Goal: Book appointment/travel/reservation

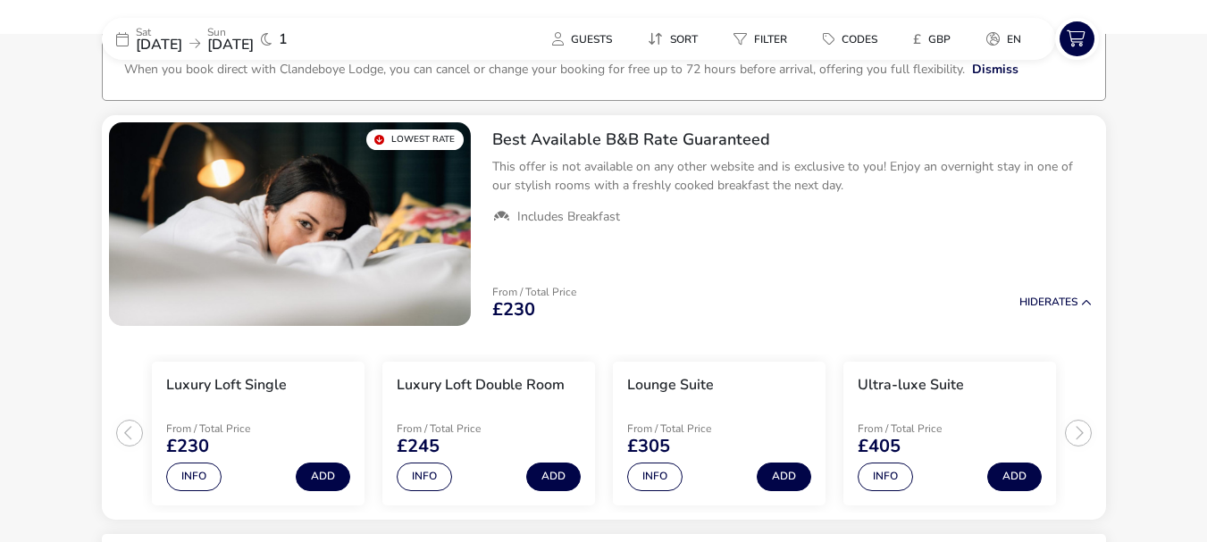
scroll to position [122, 0]
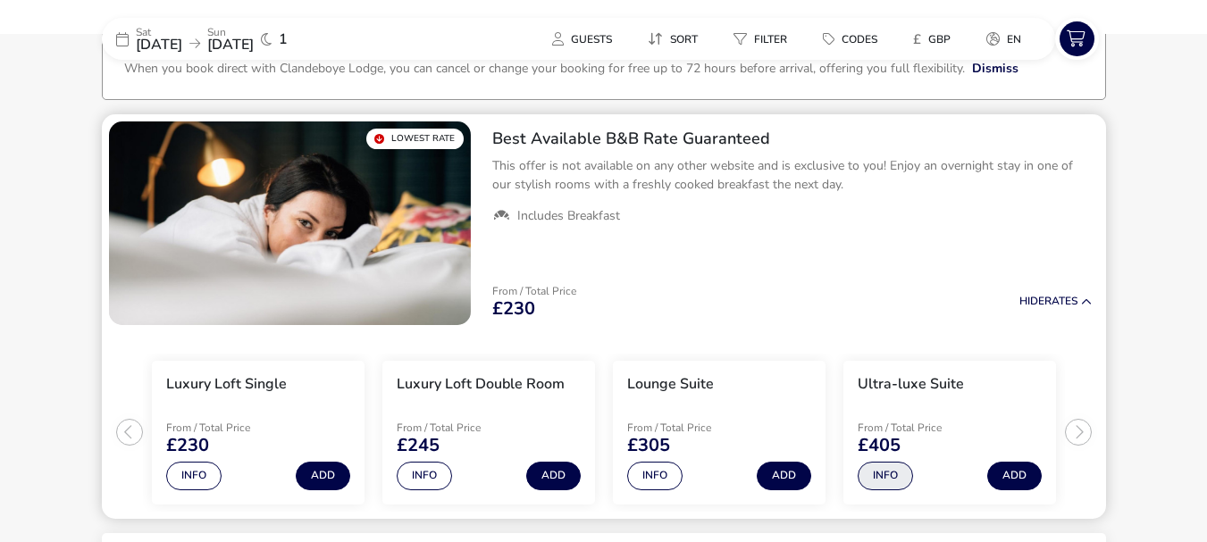
click at [892, 468] on button "Info" at bounding box center [885, 476] width 55 height 29
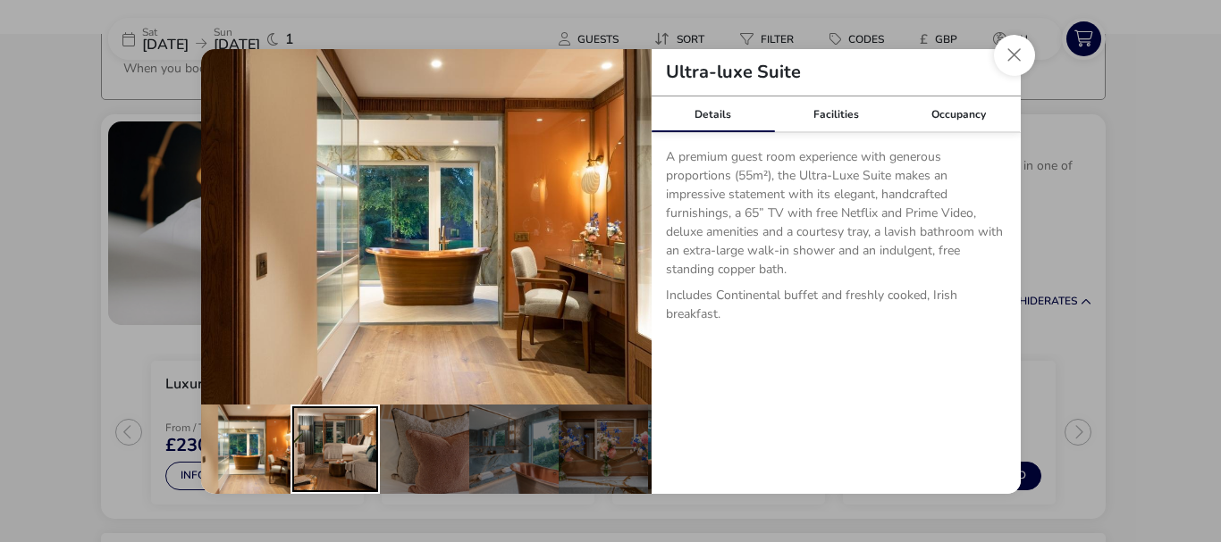
click at [340, 453] on div "details" at bounding box center [334, 449] width 89 height 89
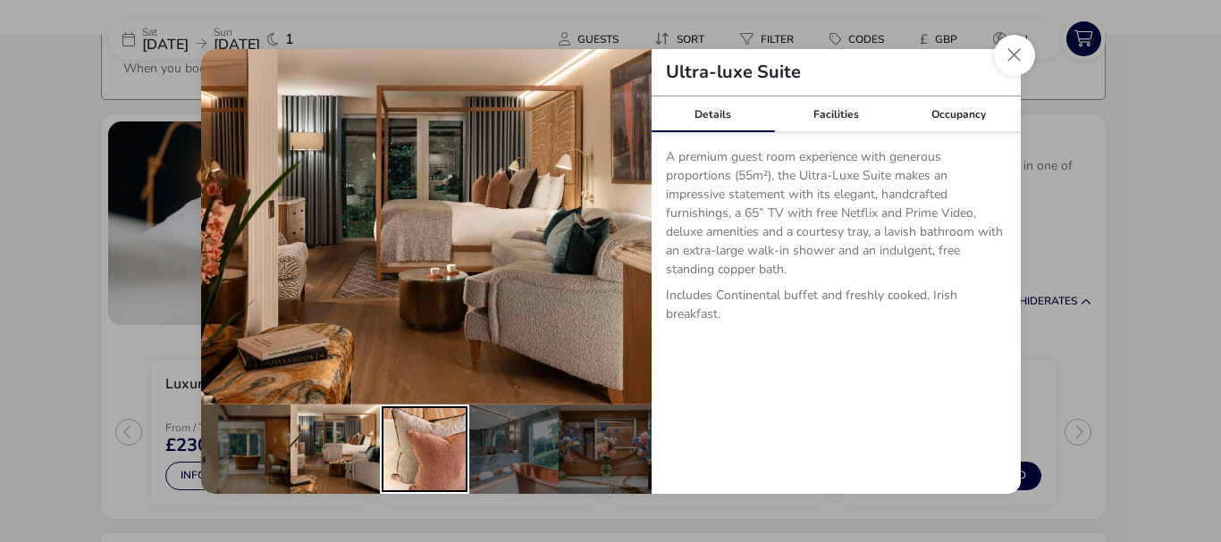
click at [404, 449] on div "details" at bounding box center [424, 449] width 89 height 89
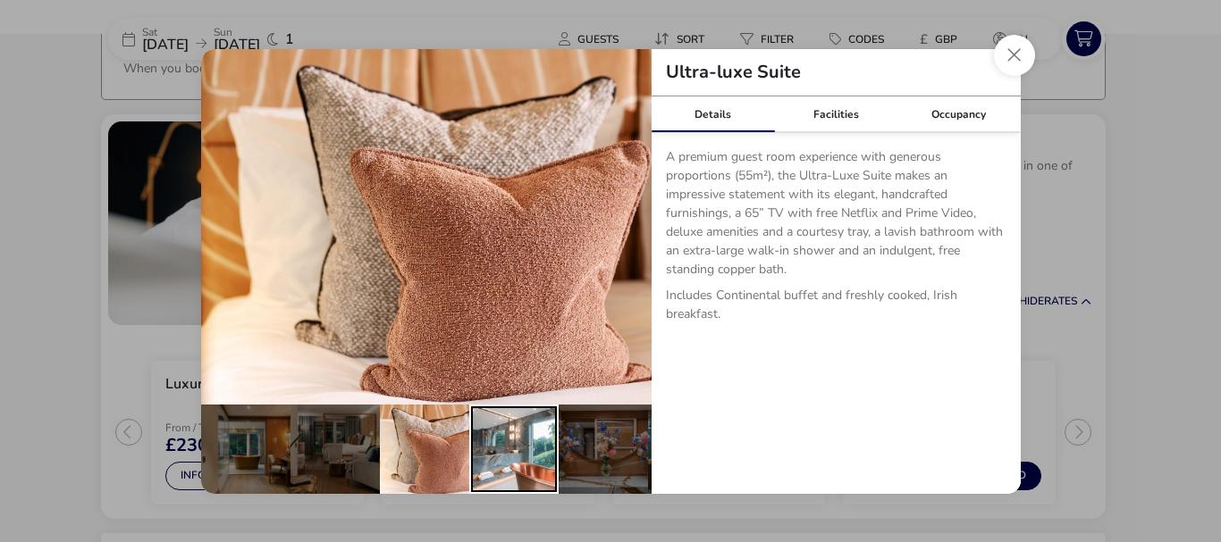
click at [479, 446] on div "details" at bounding box center [513, 449] width 89 height 89
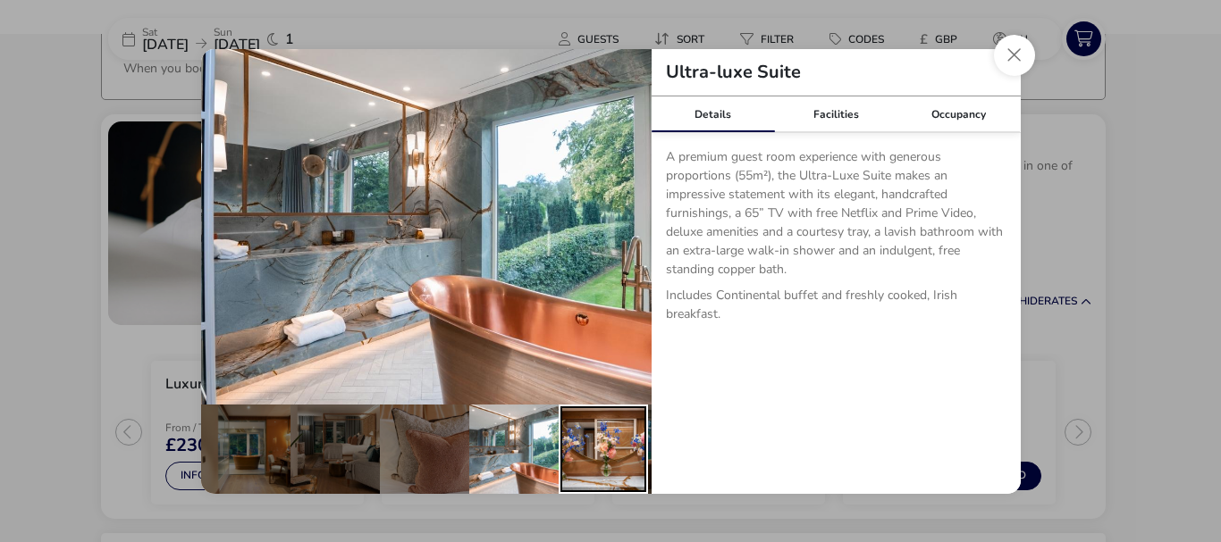
click at [618, 449] on div "details" at bounding box center [603, 449] width 89 height 89
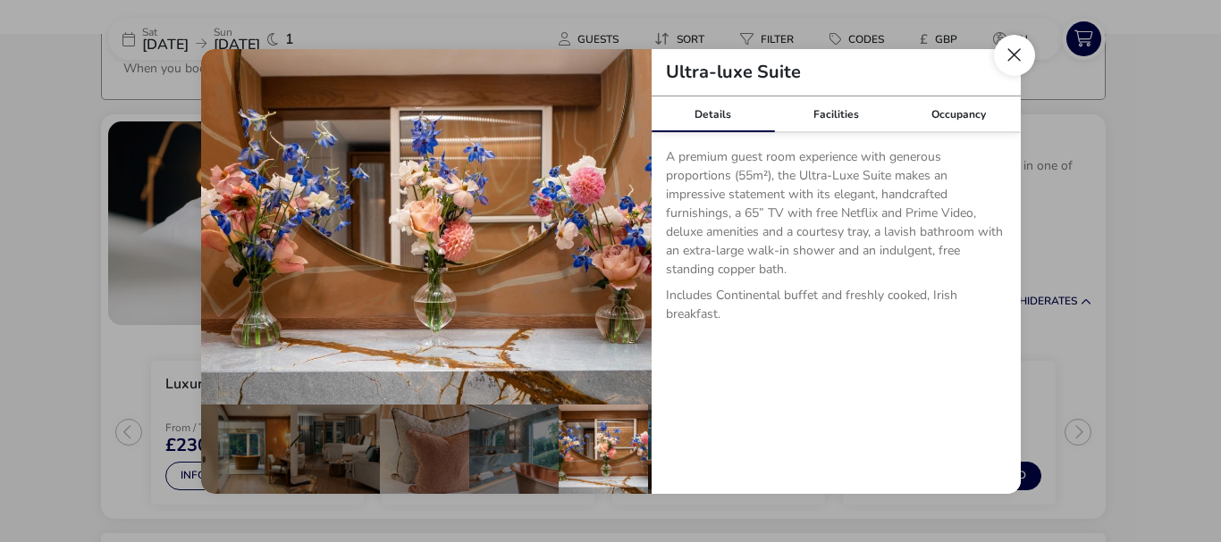
click at [1015, 61] on button "Close dialog" at bounding box center [1014, 55] width 41 height 41
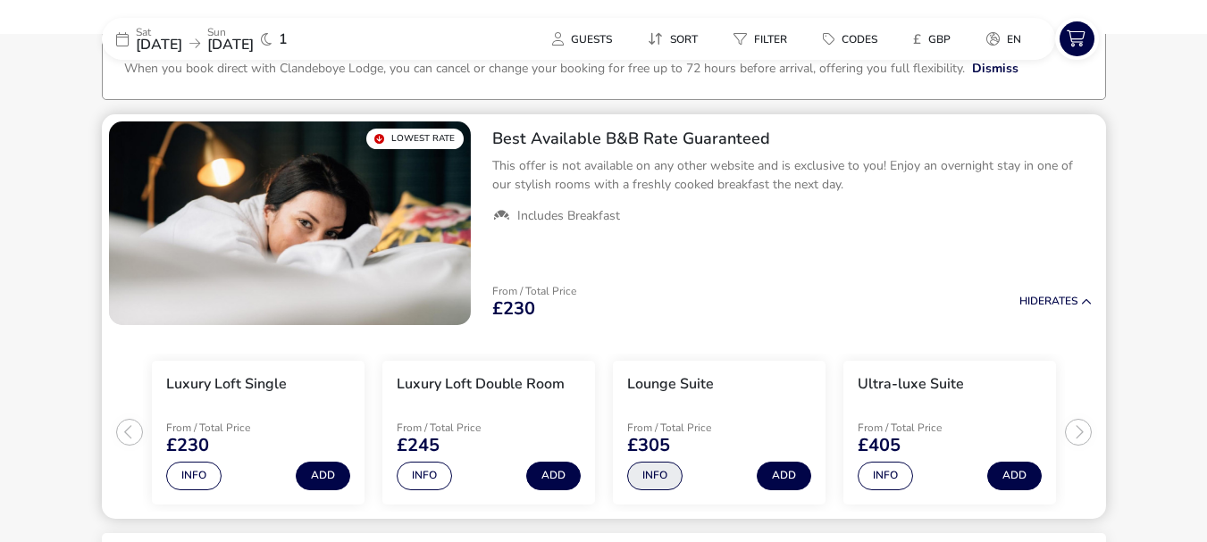
click at [660, 477] on button "Info" at bounding box center [654, 476] width 55 height 29
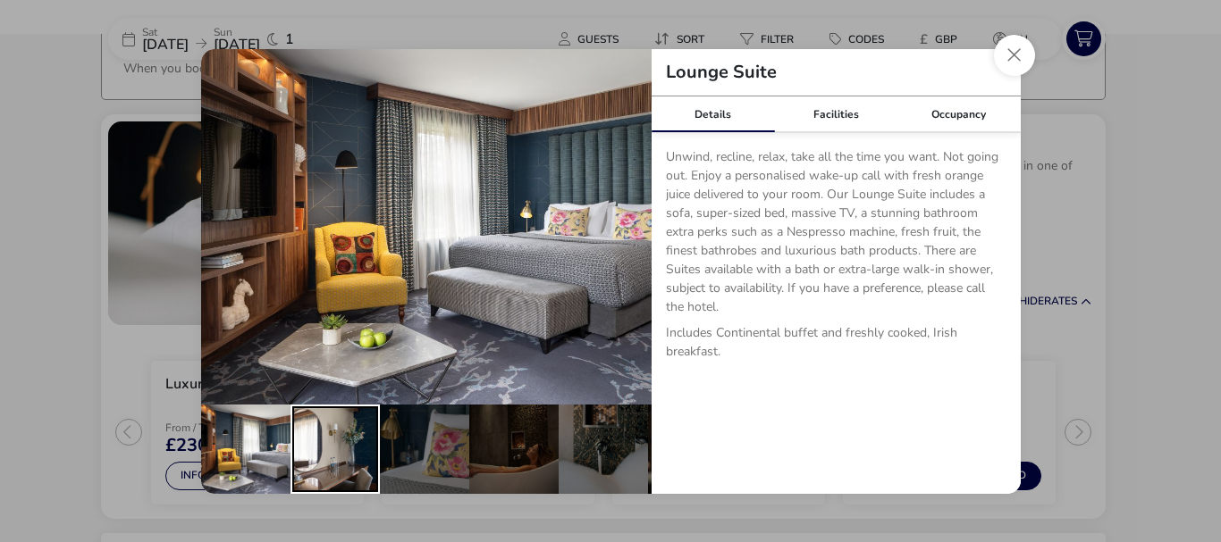
click at [360, 454] on div "details" at bounding box center [334, 449] width 89 height 89
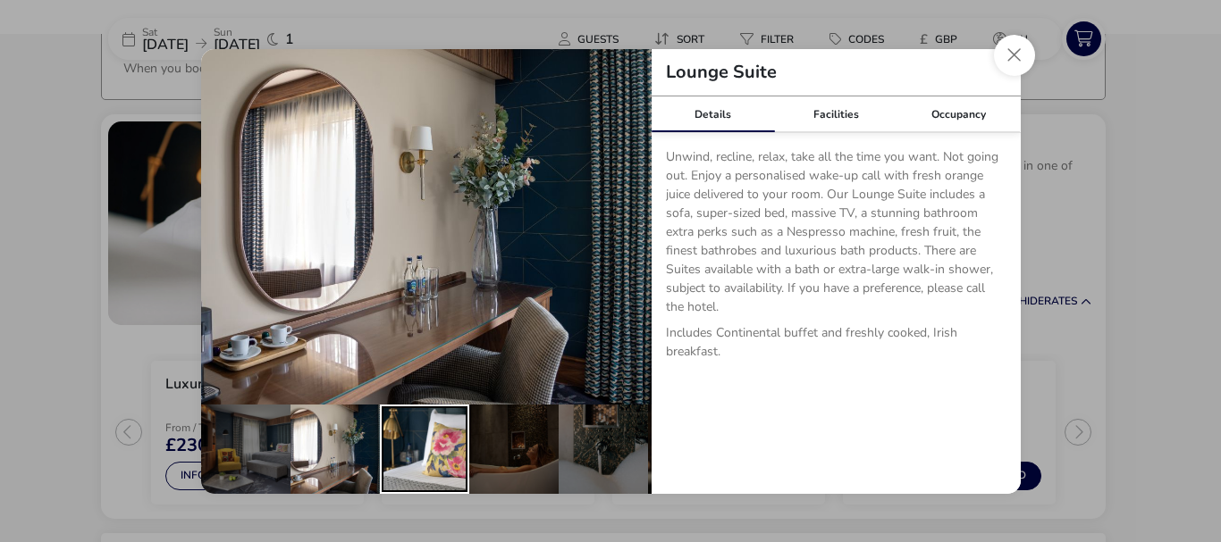
click at [409, 453] on div "details" at bounding box center [424, 449] width 89 height 89
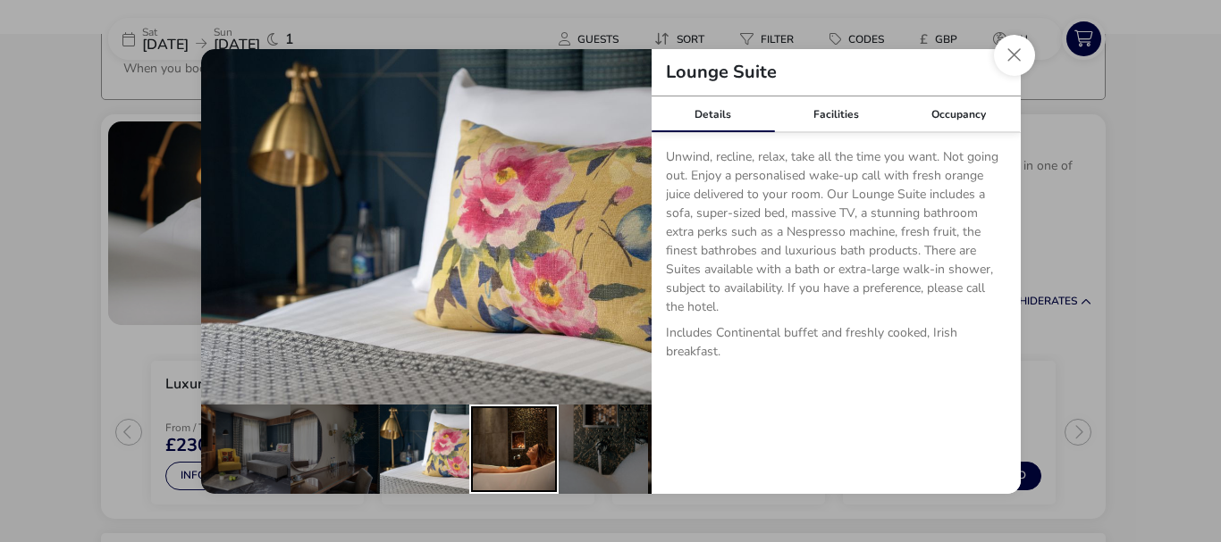
click at [475, 447] on div "details" at bounding box center [513, 449] width 89 height 89
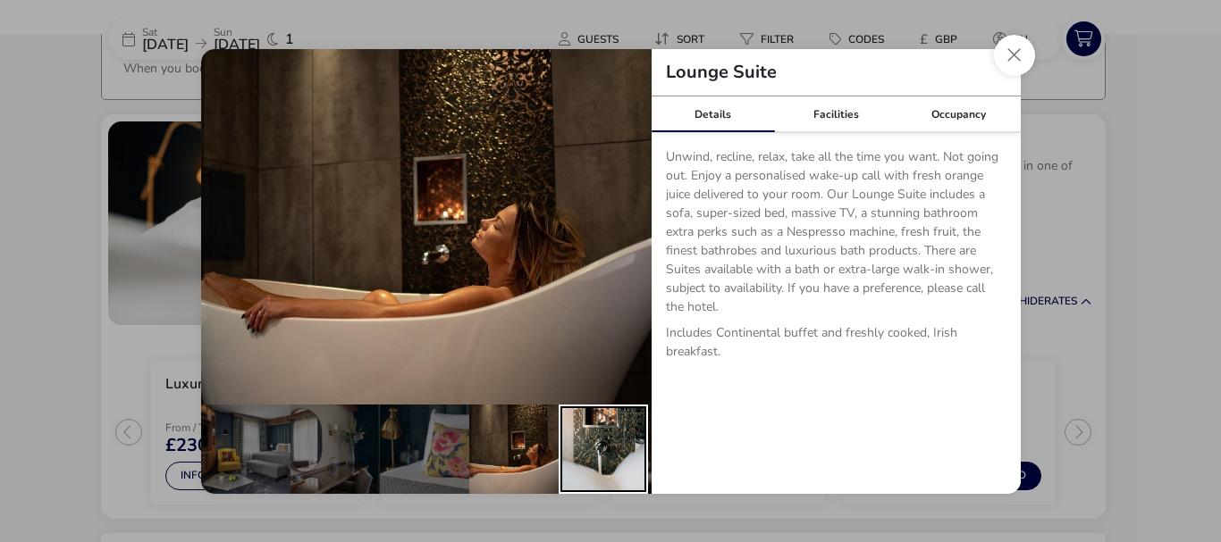
click at [576, 444] on div "details" at bounding box center [603, 449] width 89 height 89
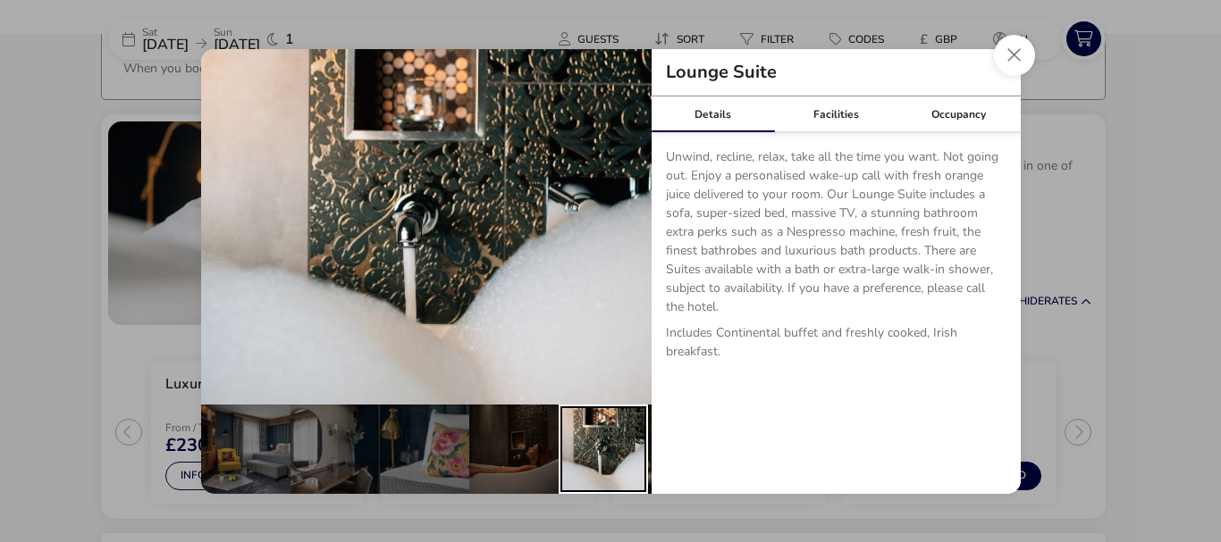
click at [576, 444] on div "details" at bounding box center [603, 449] width 89 height 89
click at [650, 444] on div "details" at bounding box center [692, 449] width 89 height 89
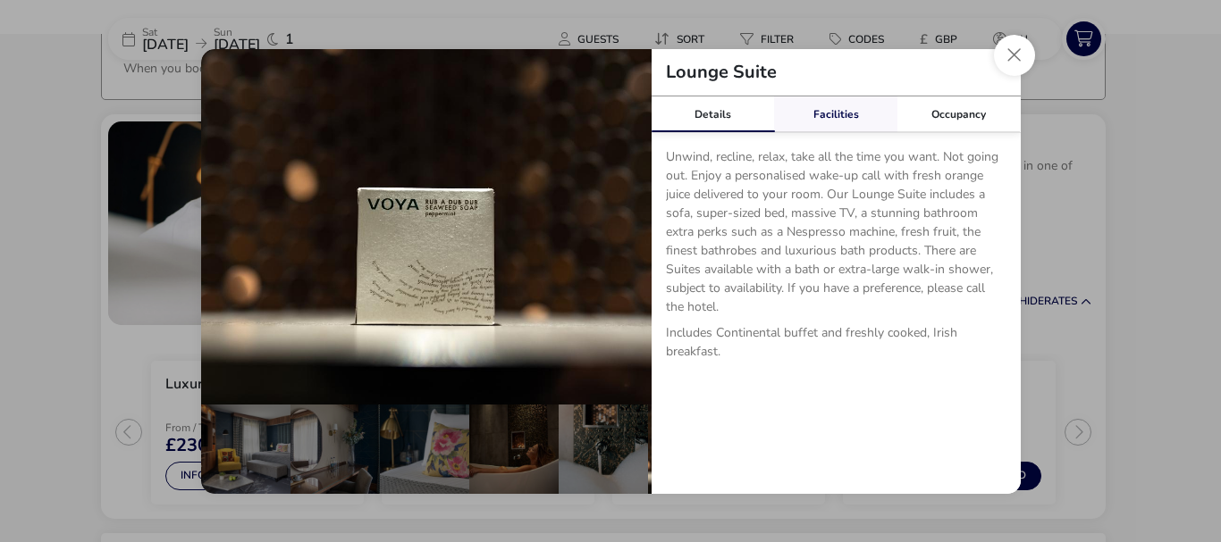
click at [845, 108] on link "Facilities" at bounding box center [835, 115] width 123 height 36
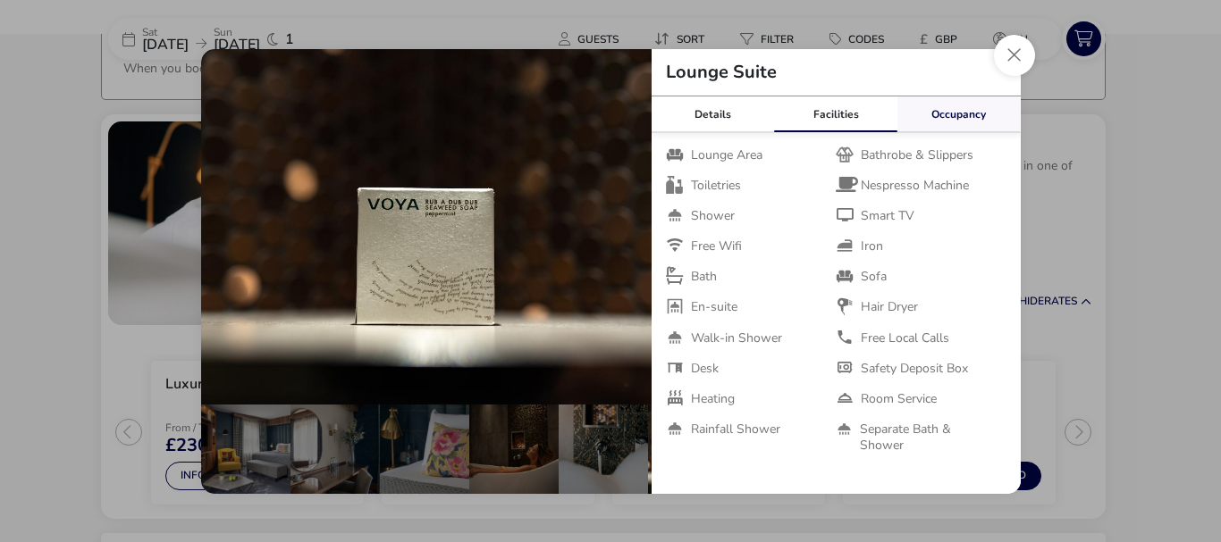
click at [932, 116] on link "Occupancy" at bounding box center [958, 115] width 123 height 36
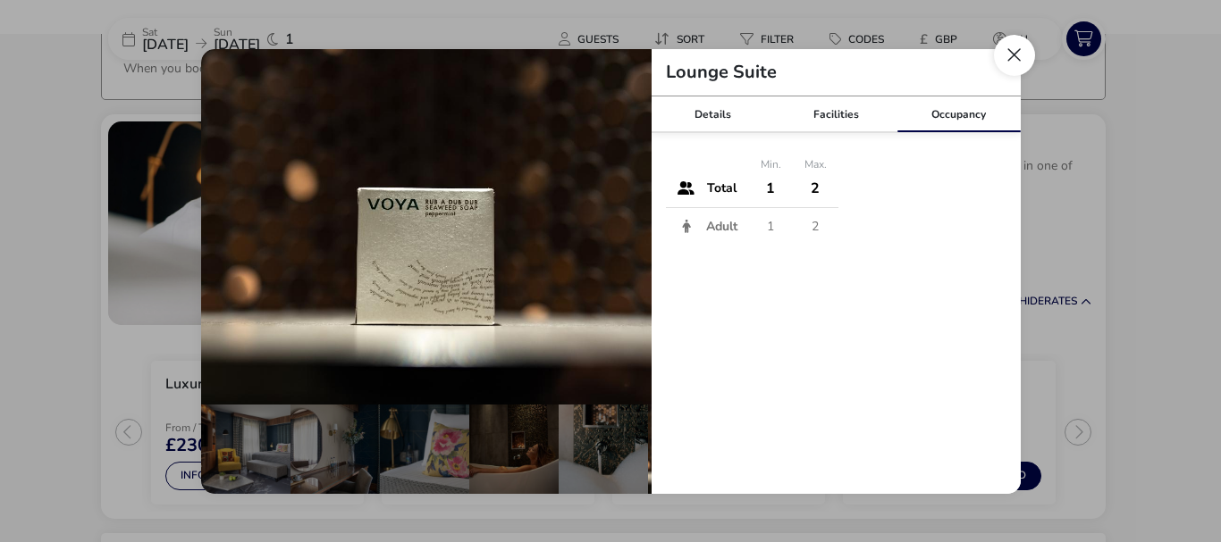
click at [1015, 55] on button "Close dialog" at bounding box center [1014, 55] width 41 height 41
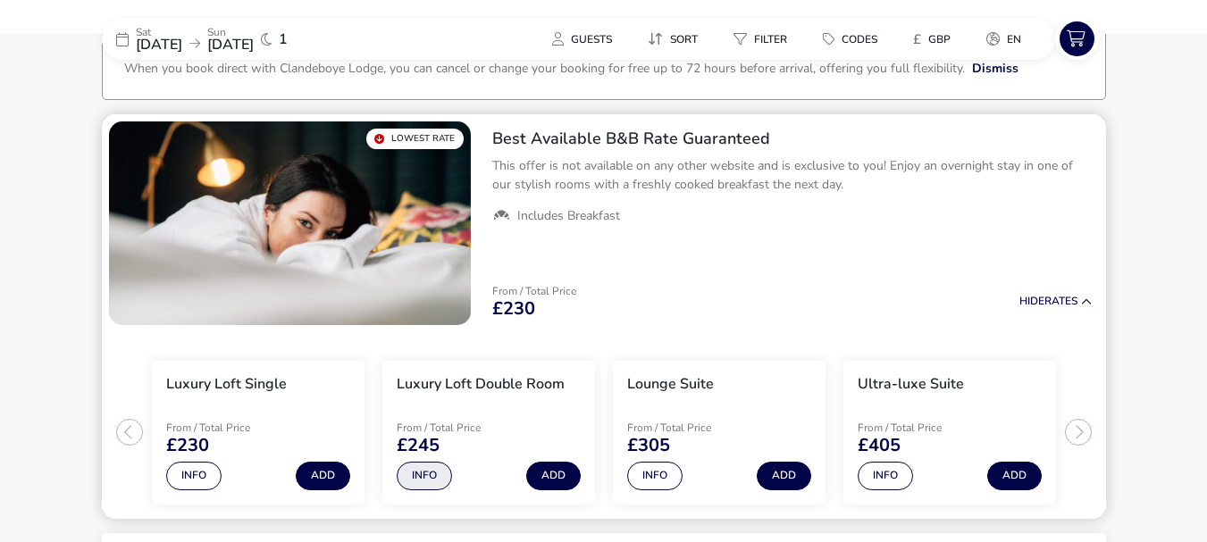
click at [419, 475] on button "Info" at bounding box center [424, 476] width 55 height 29
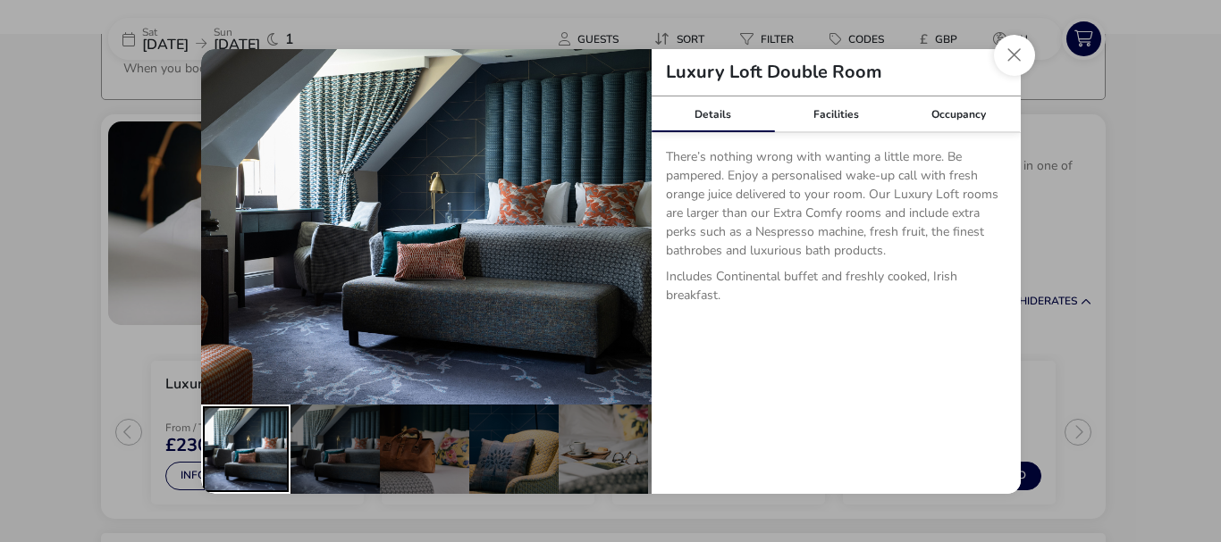
click at [250, 453] on div "details" at bounding box center [245, 449] width 89 height 89
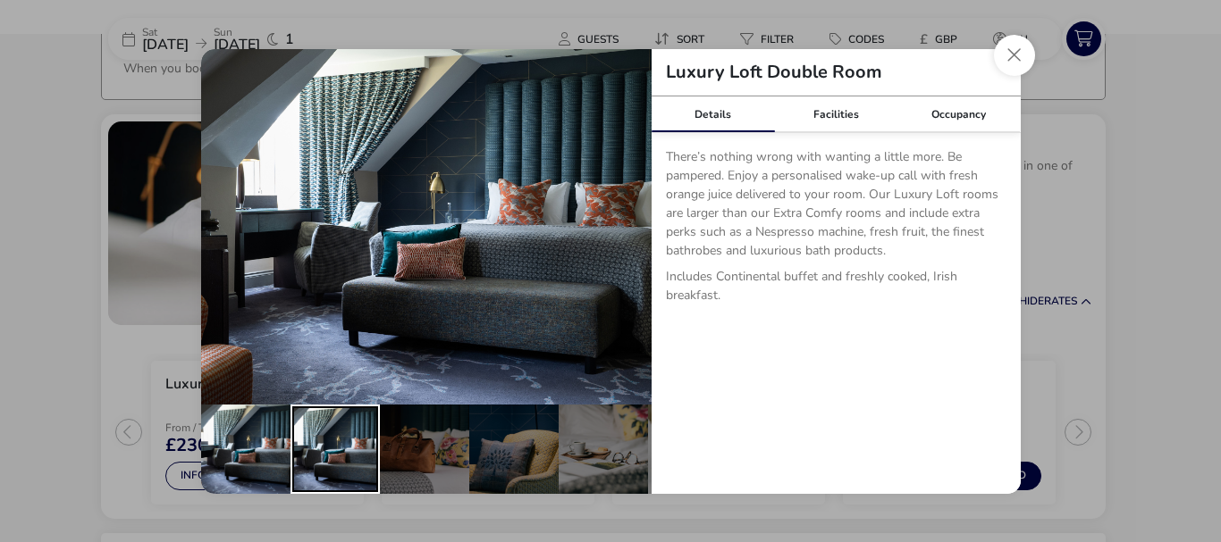
click at [311, 451] on div "details" at bounding box center [334, 449] width 89 height 89
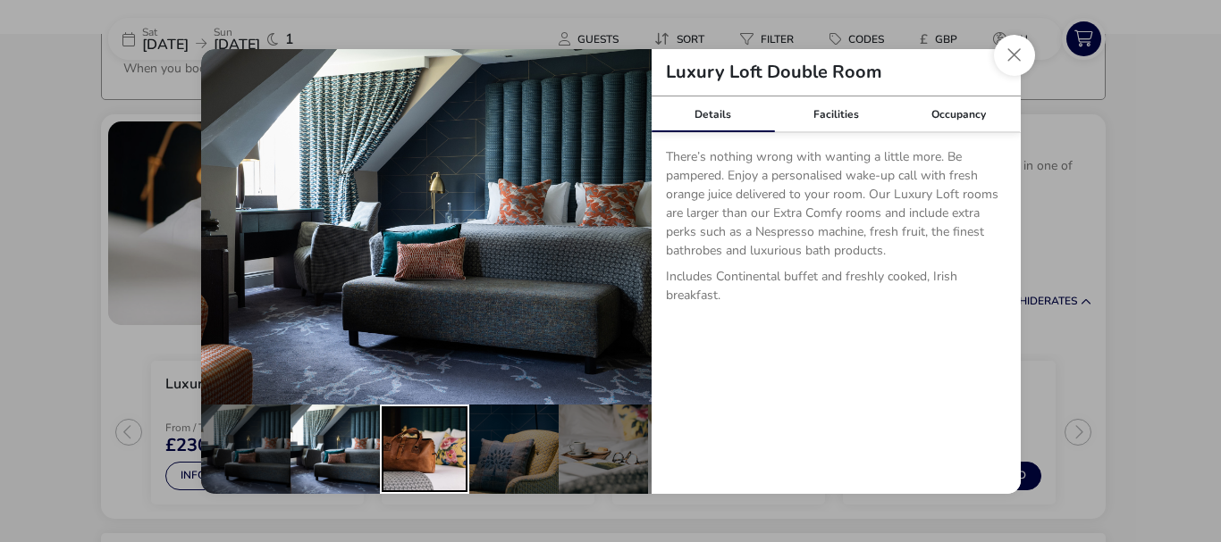
click at [401, 447] on div "details" at bounding box center [424, 449] width 89 height 89
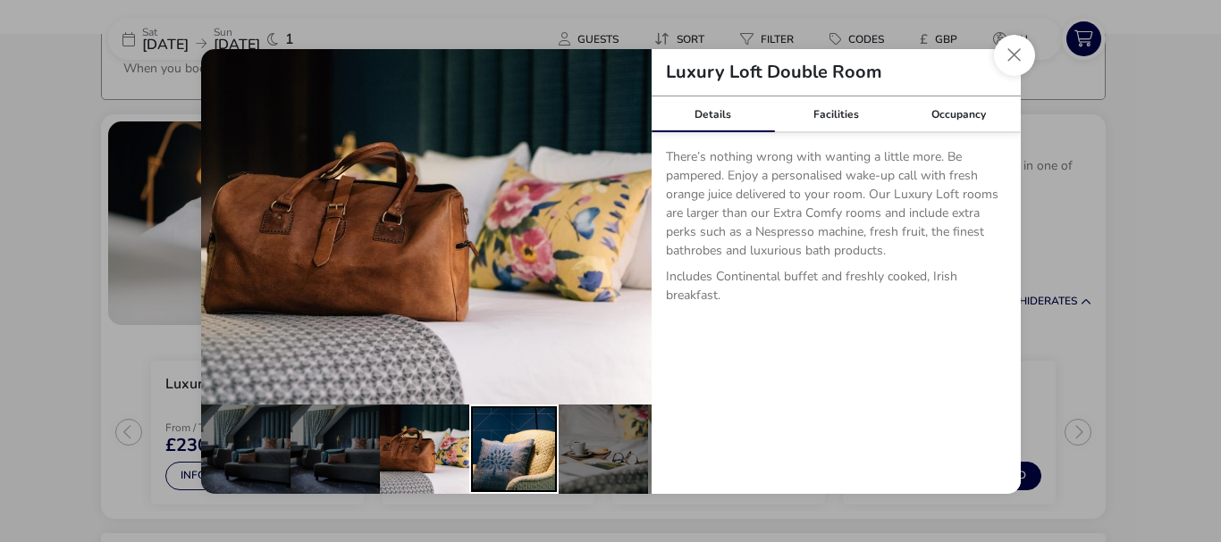
click at [488, 445] on div "details" at bounding box center [513, 449] width 89 height 89
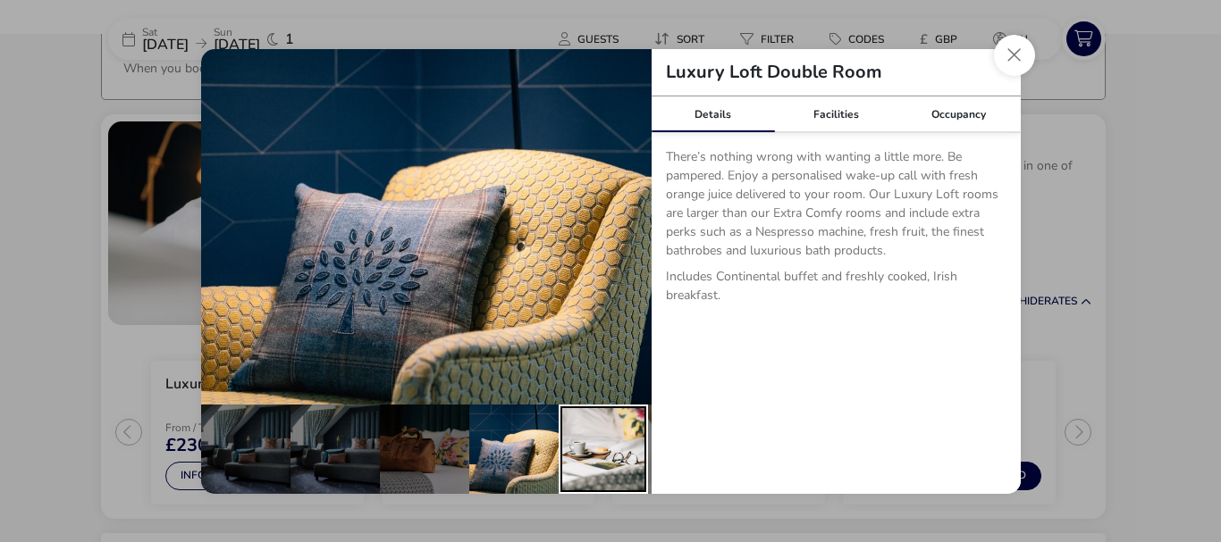
click at [623, 440] on div "details" at bounding box center [603, 449] width 89 height 89
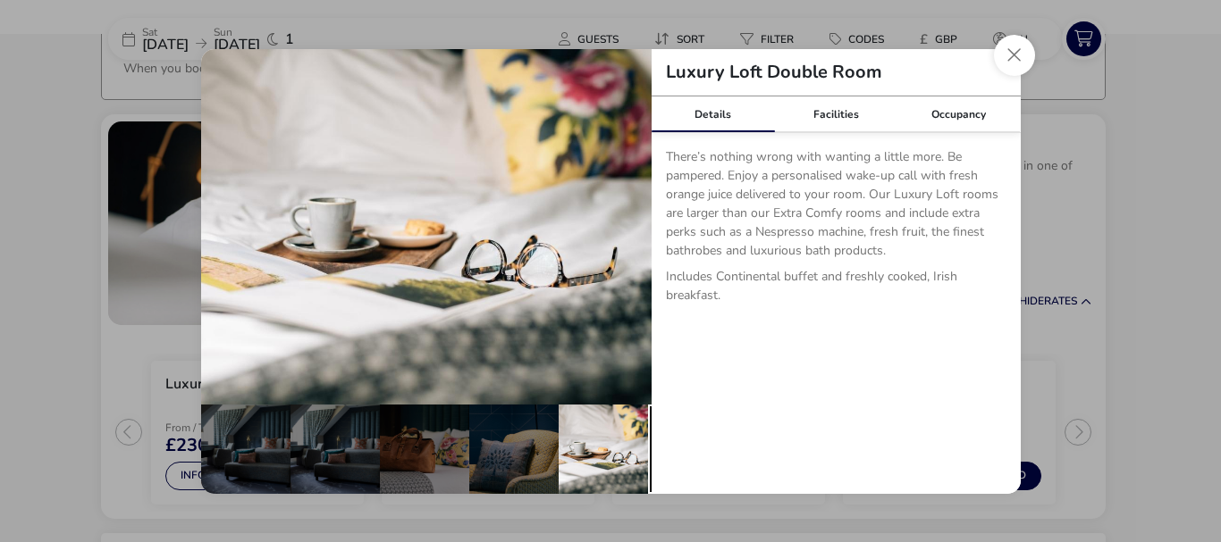
click at [650, 443] on div "details" at bounding box center [692, 449] width 89 height 89
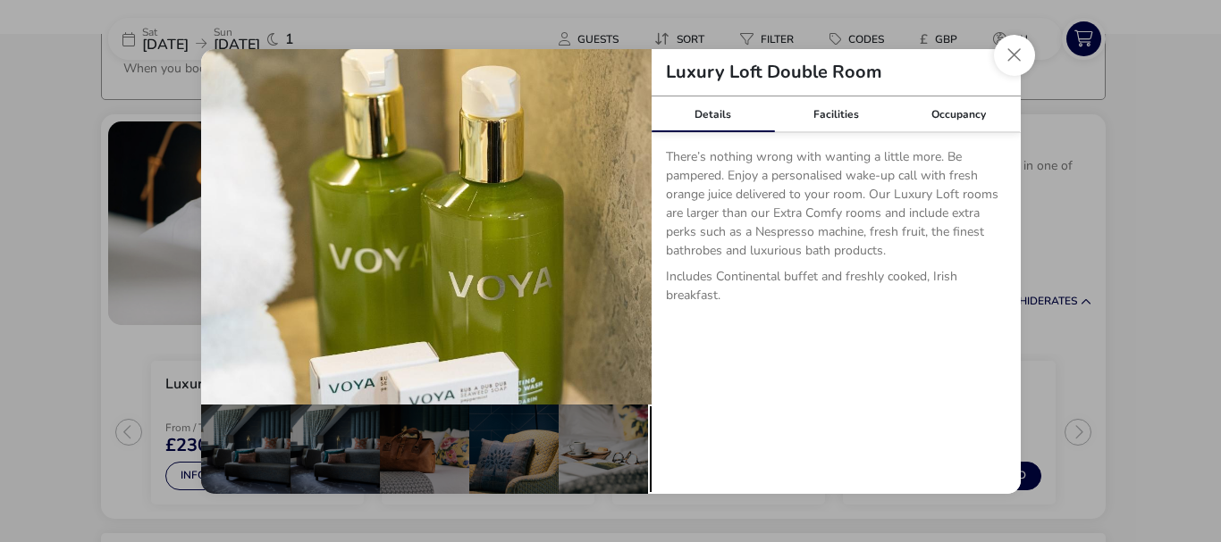
click at [650, 443] on div "details" at bounding box center [692, 449] width 89 height 89
click at [838, 95] on div "Luxury Loft Double Room" at bounding box center [835, 72] width 369 height 47
click at [838, 104] on link "Facilities" at bounding box center [835, 115] width 123 height 36
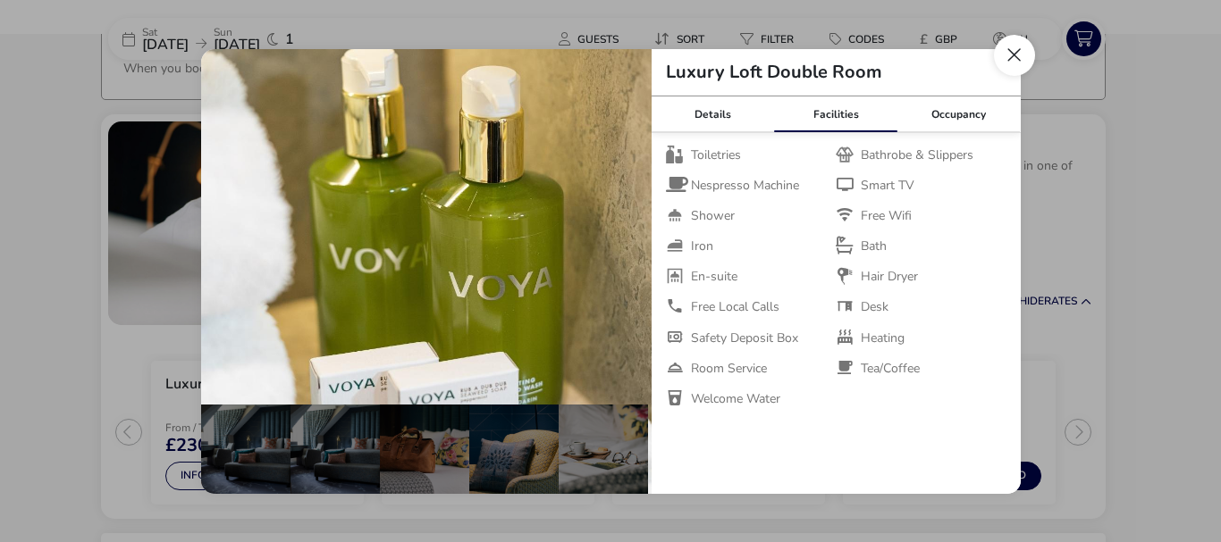
click at [1014, 58] on button "Close dialog" at bounding box center [1014, 55] width 41 height 41
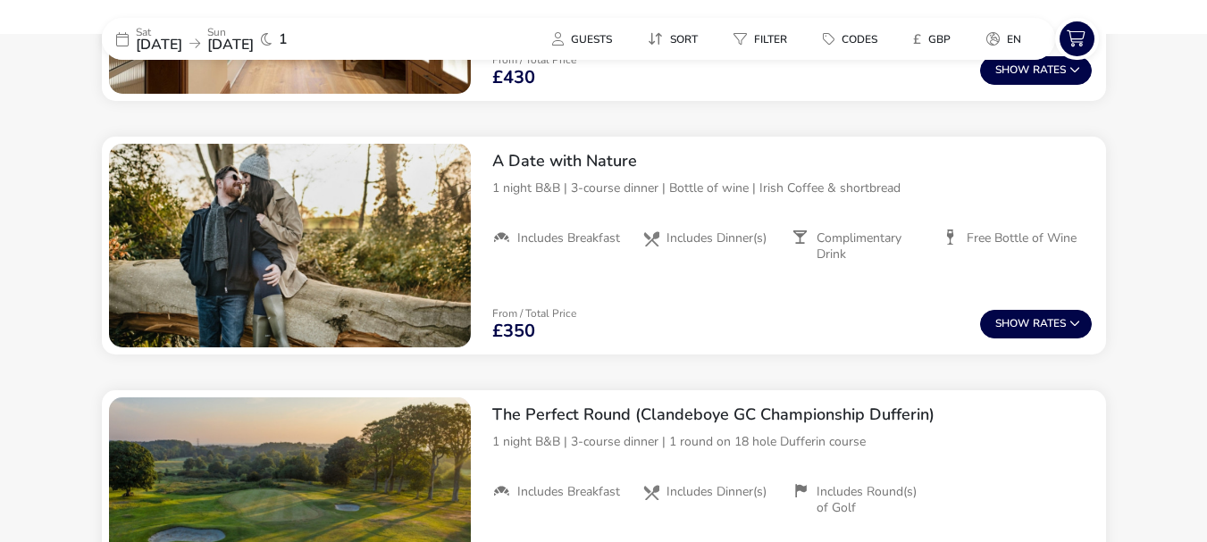
scroll to position [1650, 0]
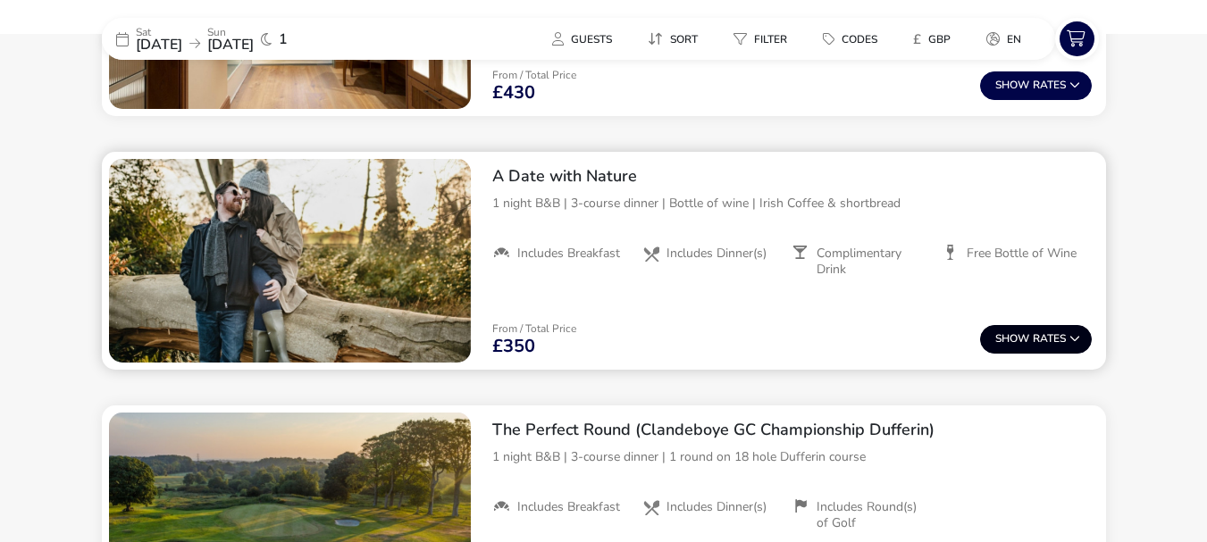
click at [1080, 339] on button "Show Rates" at bounding box center [1036, 339] width 112 height 29
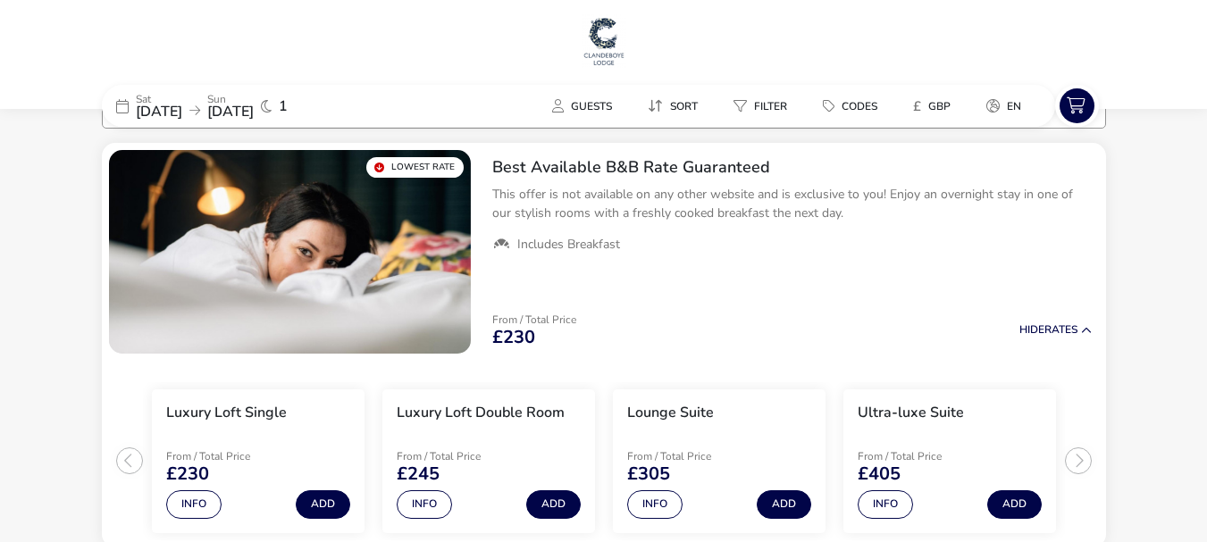
scroll to position [0, 0]
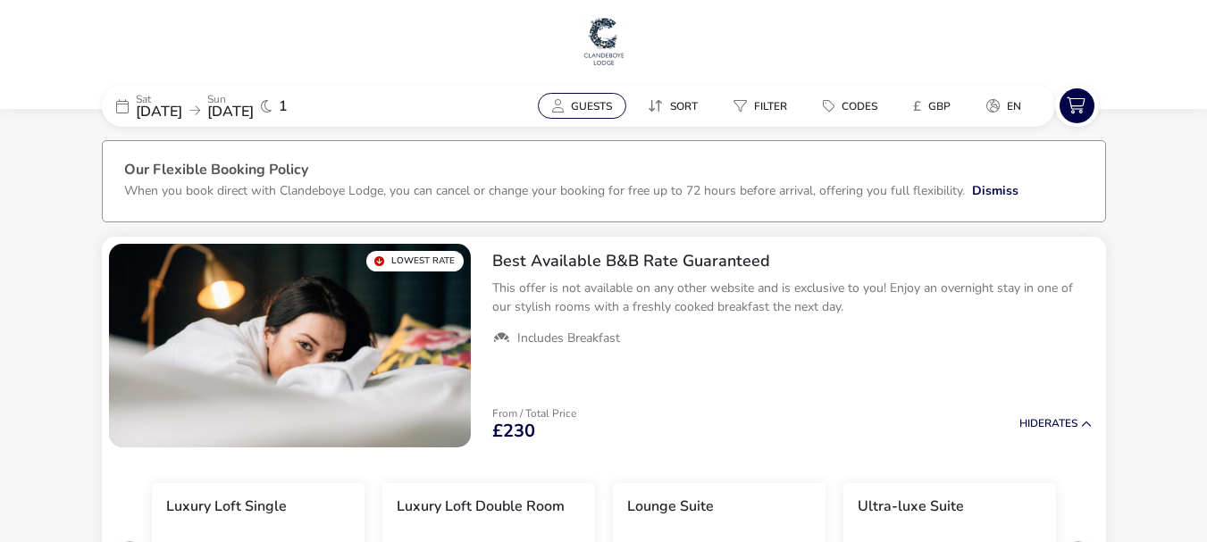
click at [592, 105] on span "Guests" at bounding box center [591, 106] width 41 height 14
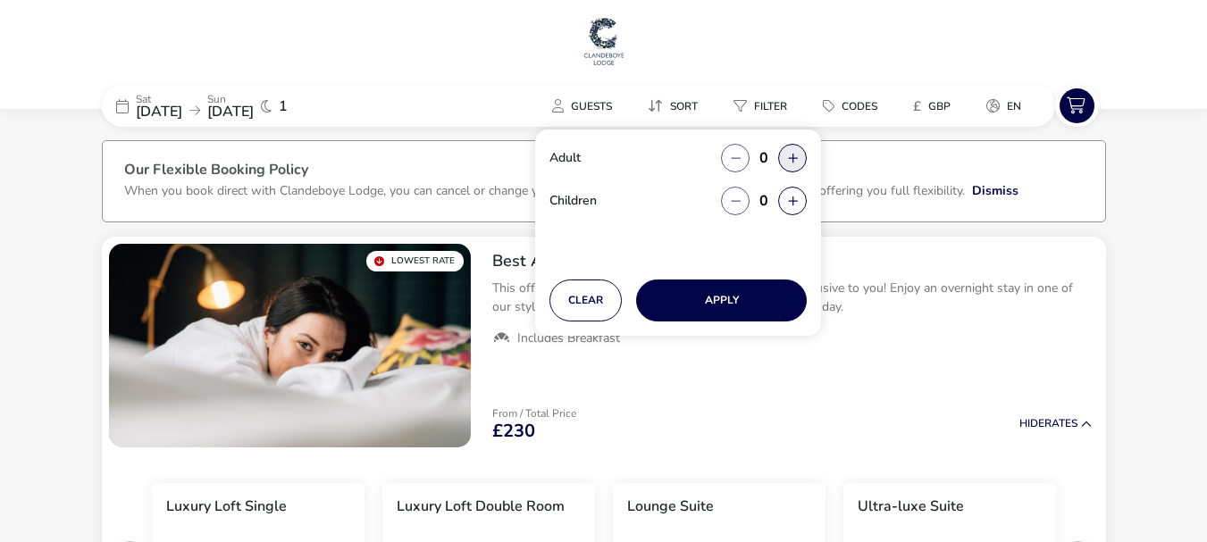
click at [791, 154] on button "button" at bounding box center [792, 158] width 29 height 29
type input "2"
click at [701, 299] on button "Apply" at bounding box center [721, 301] width 171 height 42
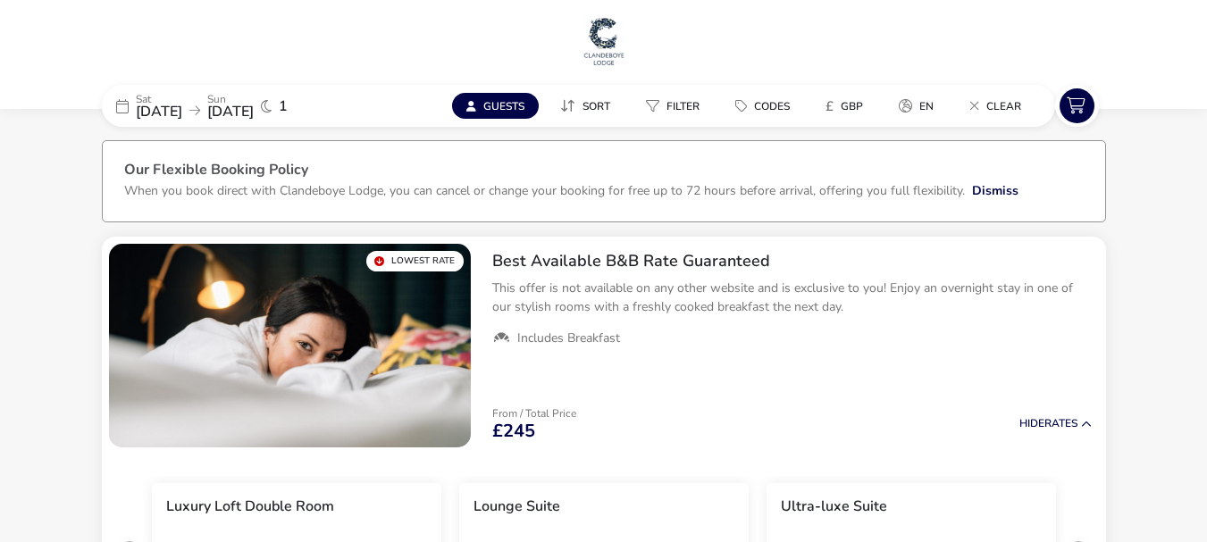
click at [618, 43] on img at bounding box center [604, 41] width 45 height 54
